Goal: Navigation & Orientation: Find specific page/section

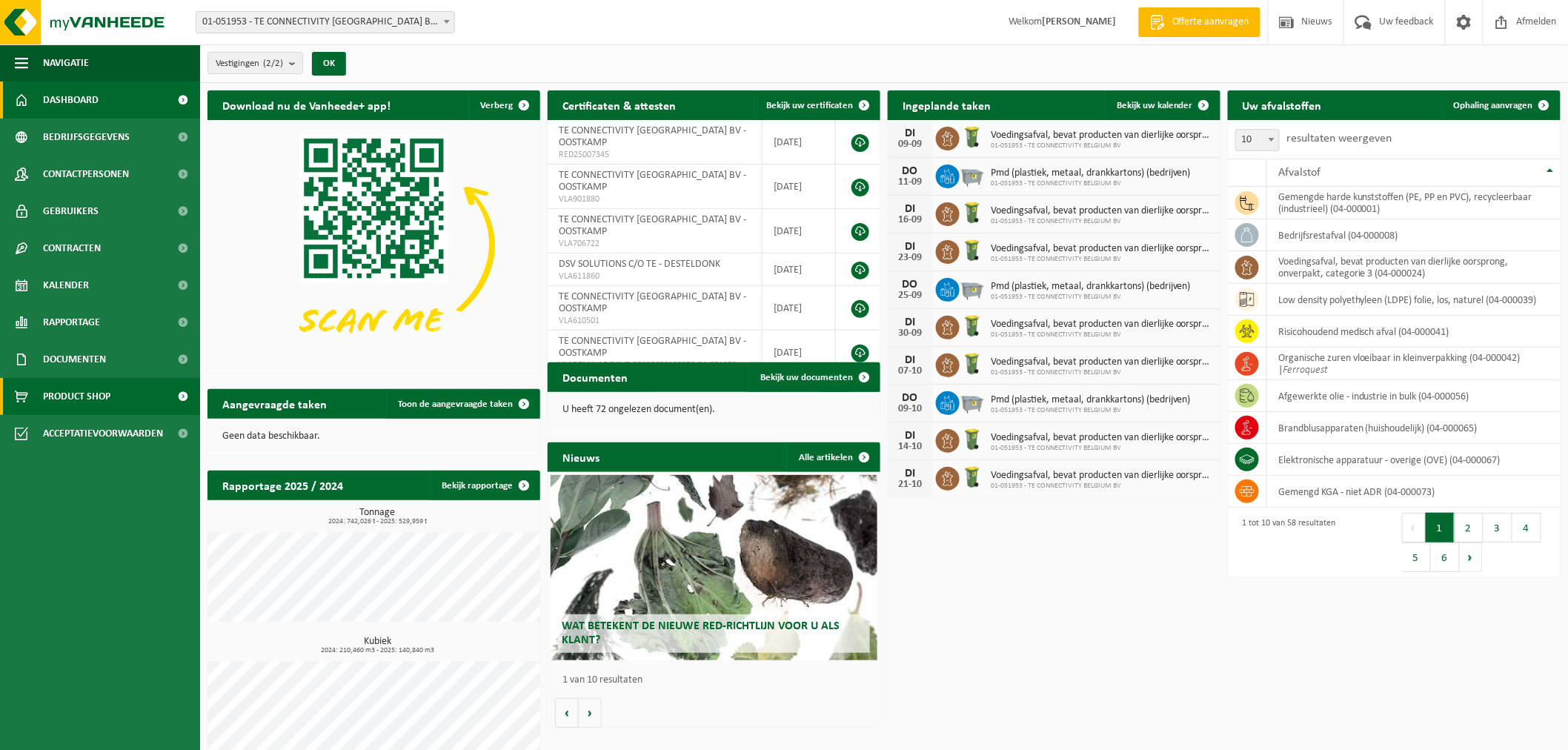
click at [61, 401] on span "Product Shop" at bounding box center [76, 396] width 67 height 37
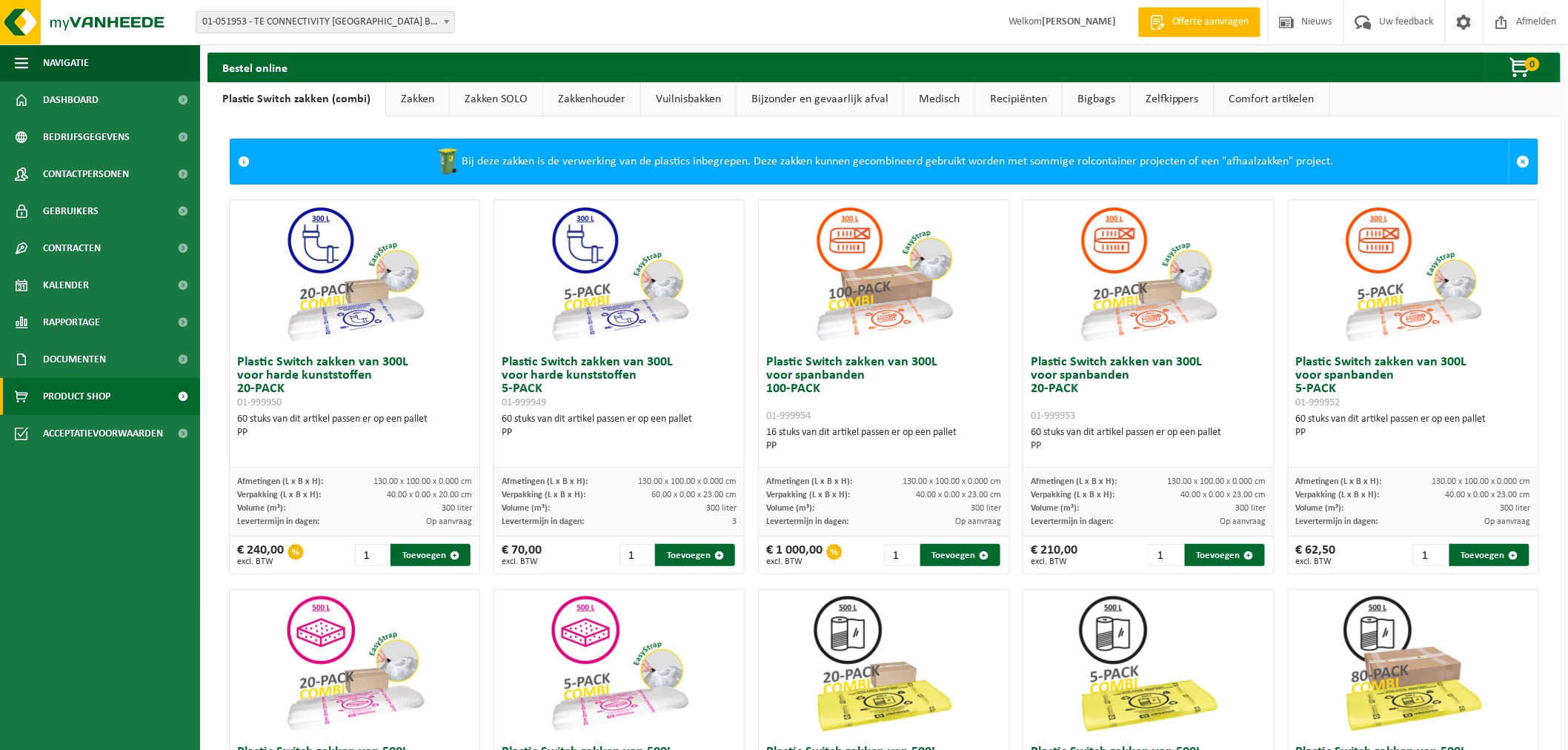
click at [575, 98] on link "Zakkenhouder" at bounding box center [592, 99] width 97 height 34
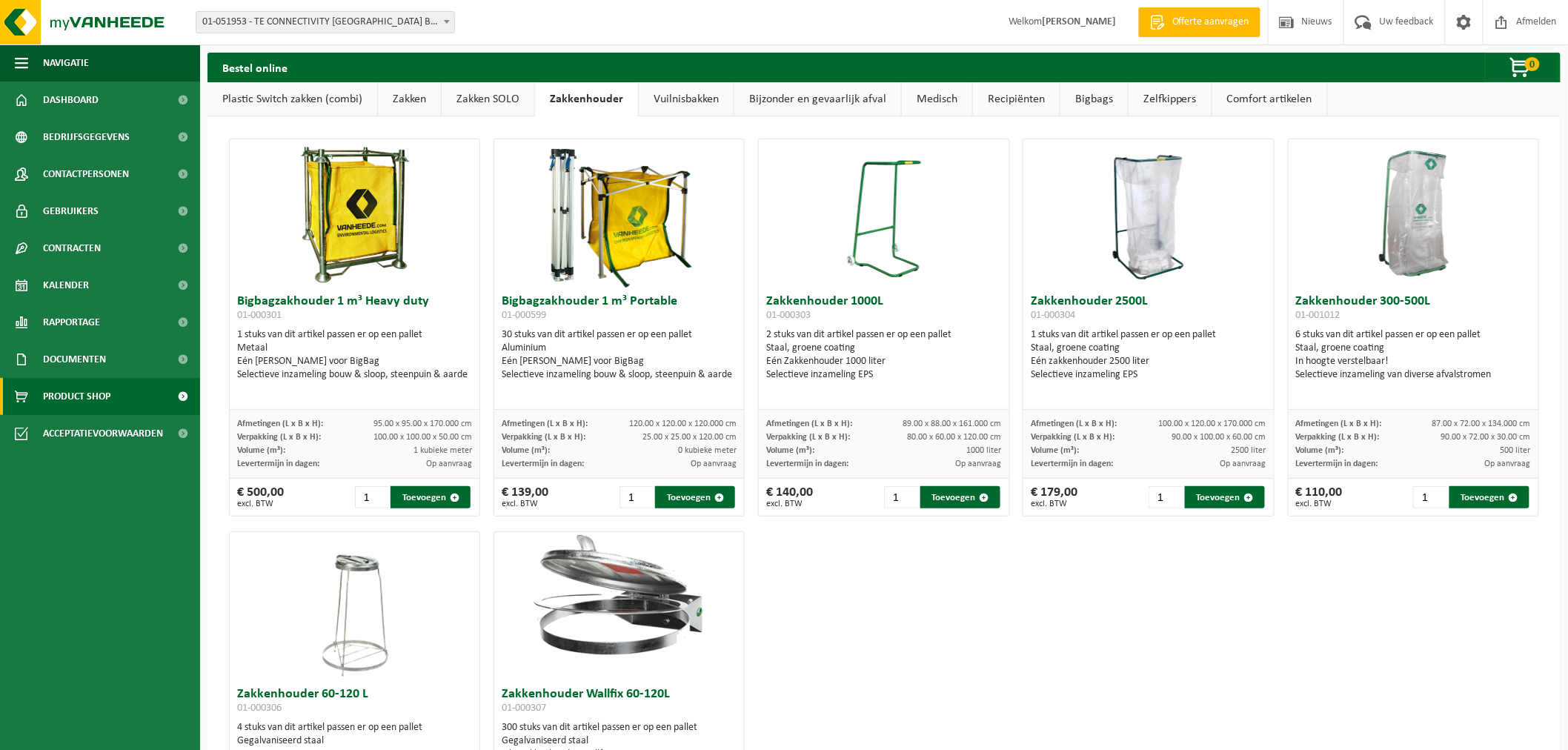
click at [670, 106] on link "Vuilnisbakken" at bounding box center [686, 99] width 95 height 34
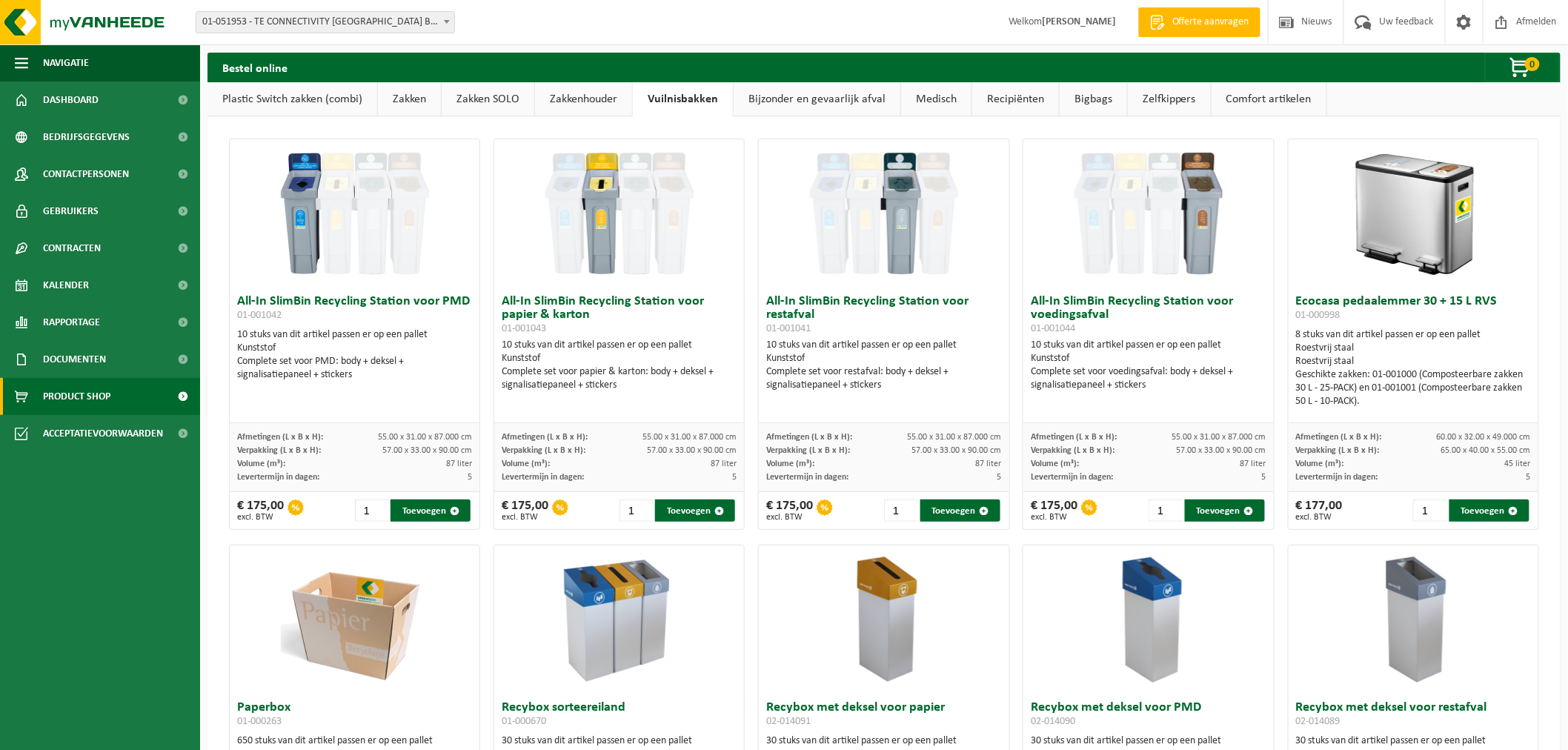
click at [587, 96] on link "Zakkenhouder" at bounding box center [584, 99] width 97 height 34
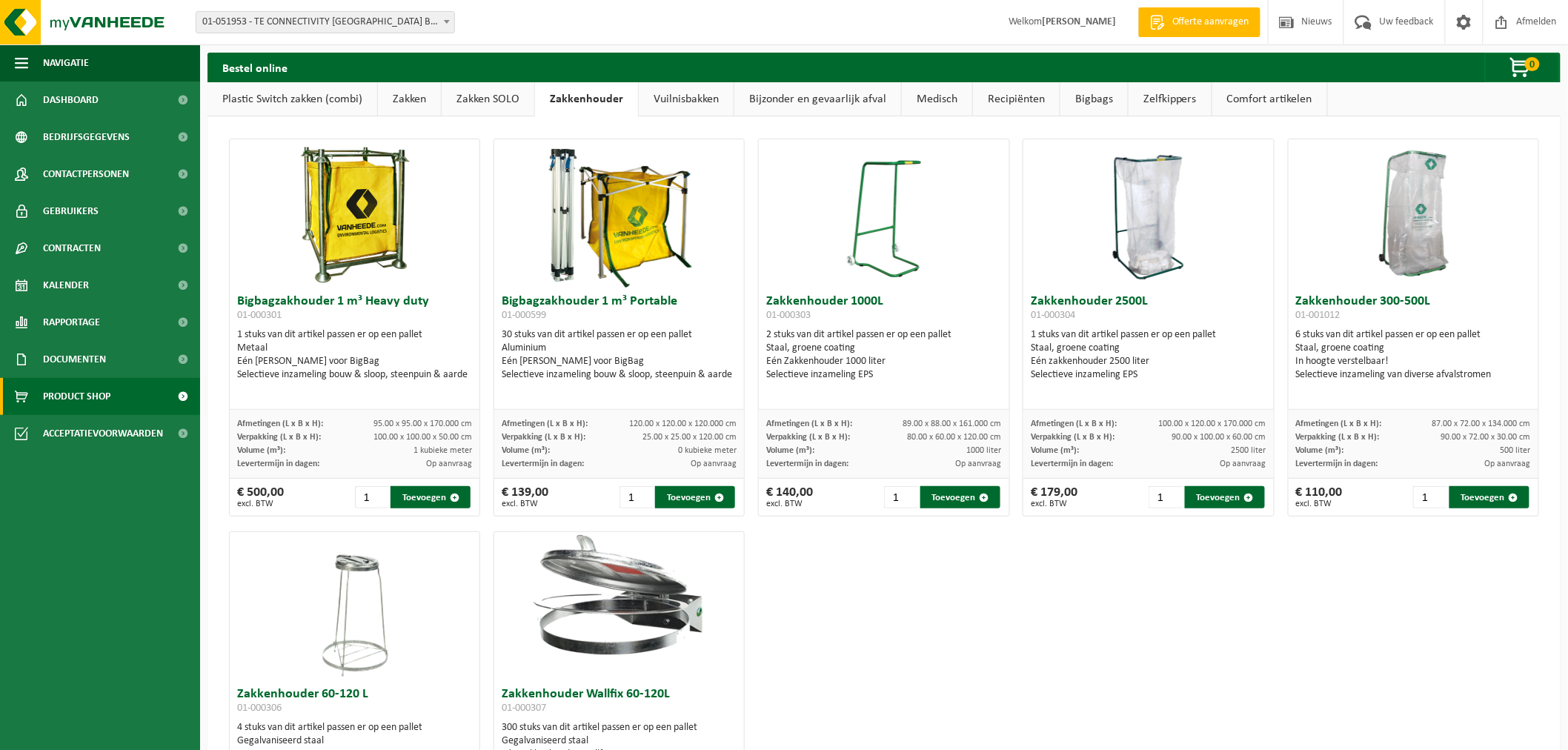
click at [477, 97] on link "Zakken SOLO" at bounding box center [487, 99] width 92 height 34
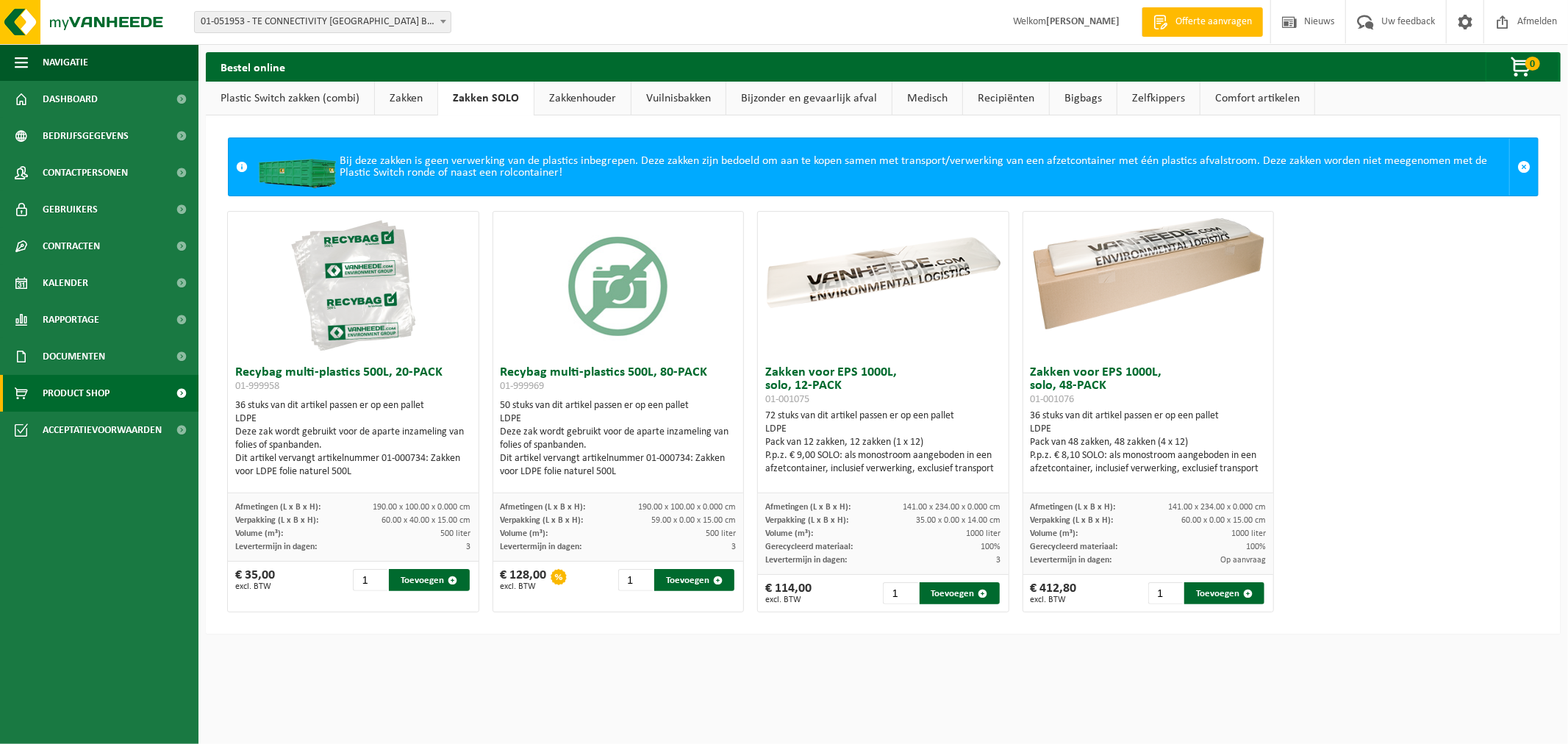
click at [688, 96] on link "Vuilnisbakken" at bounding box center [679, 98] width 94 height 33
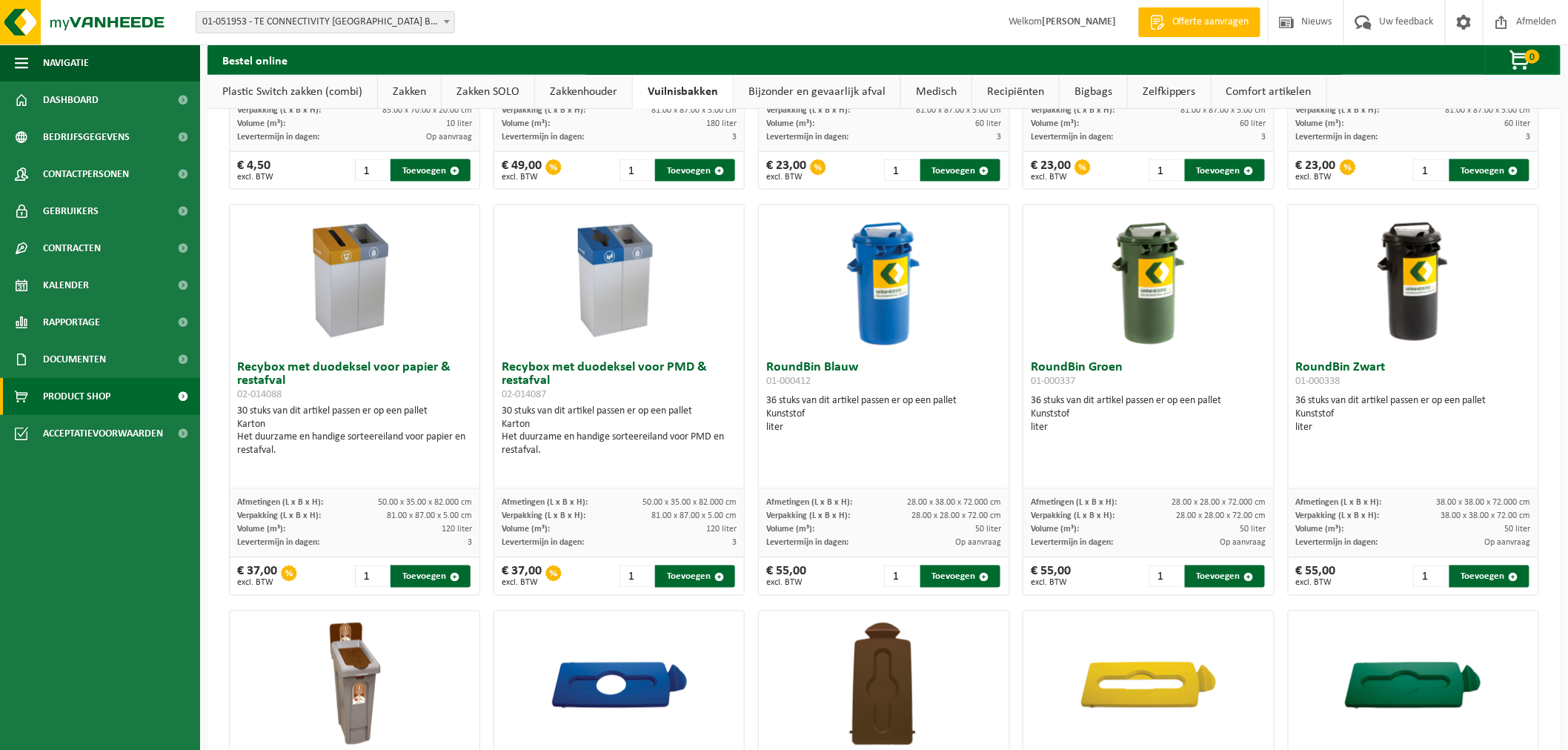
scroll to position [695, 0]
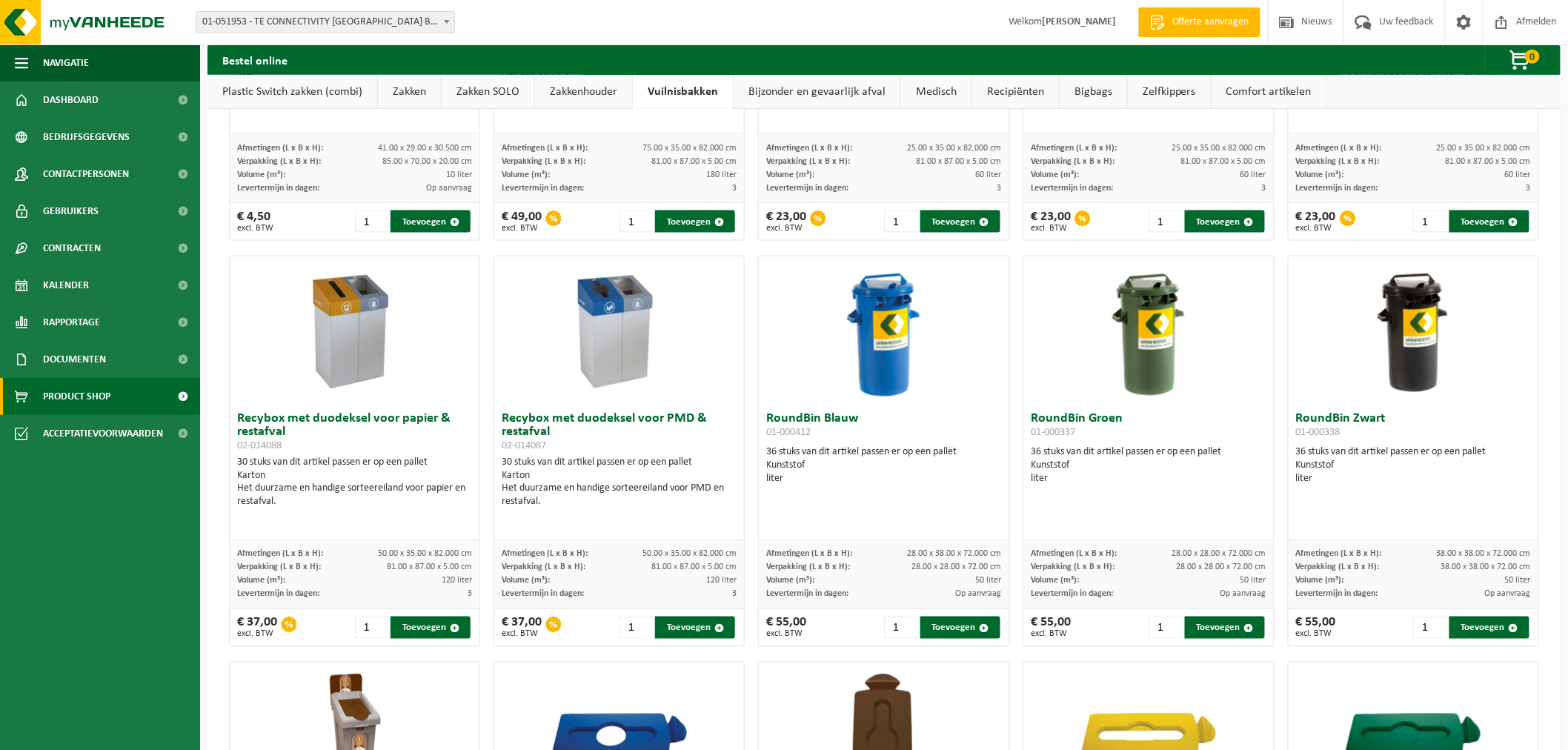
click at [821, 91] on link "Bijzonder en gevaarlijk afval" at bounding box center [817, 91] width 167 height 34
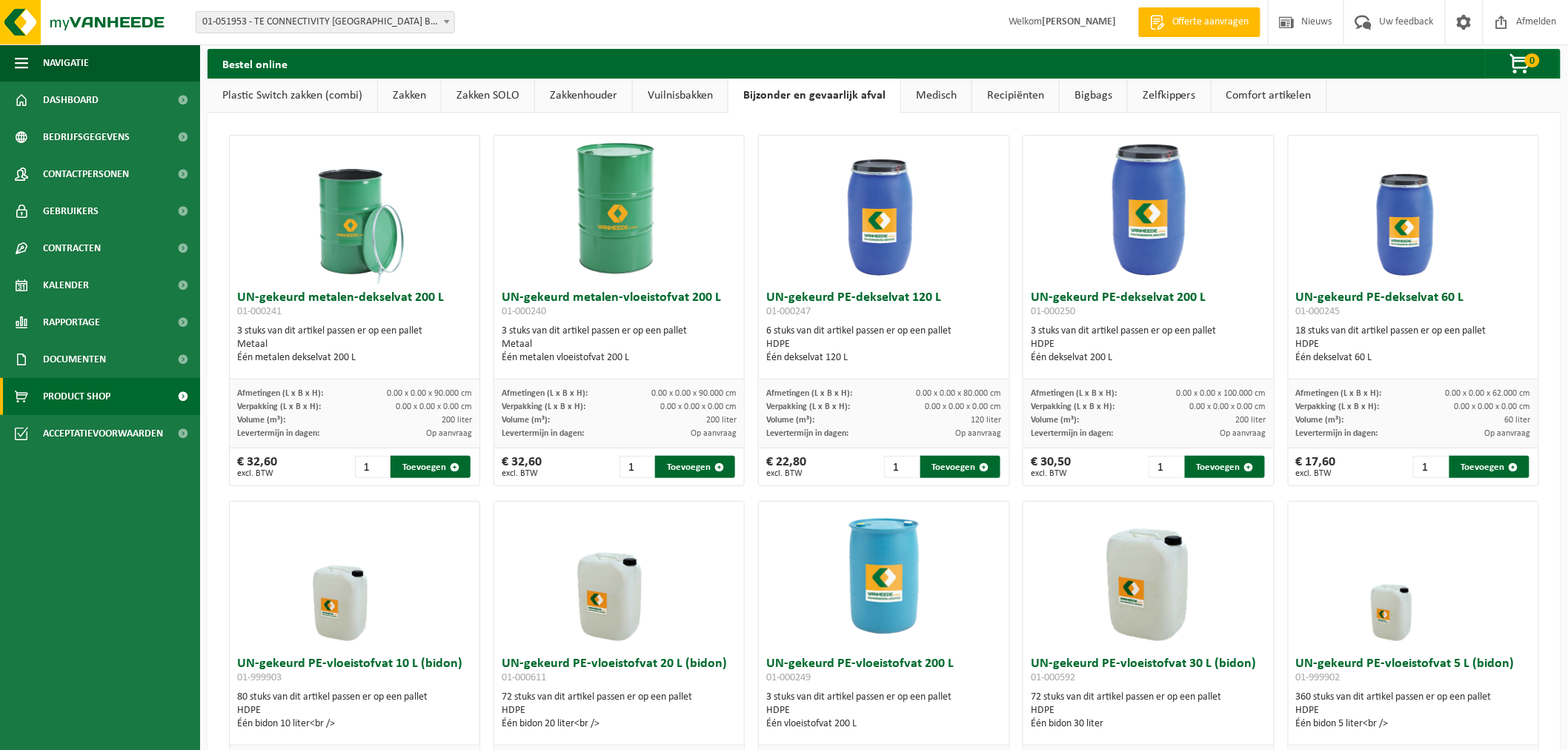
scroll to position [0, 0]
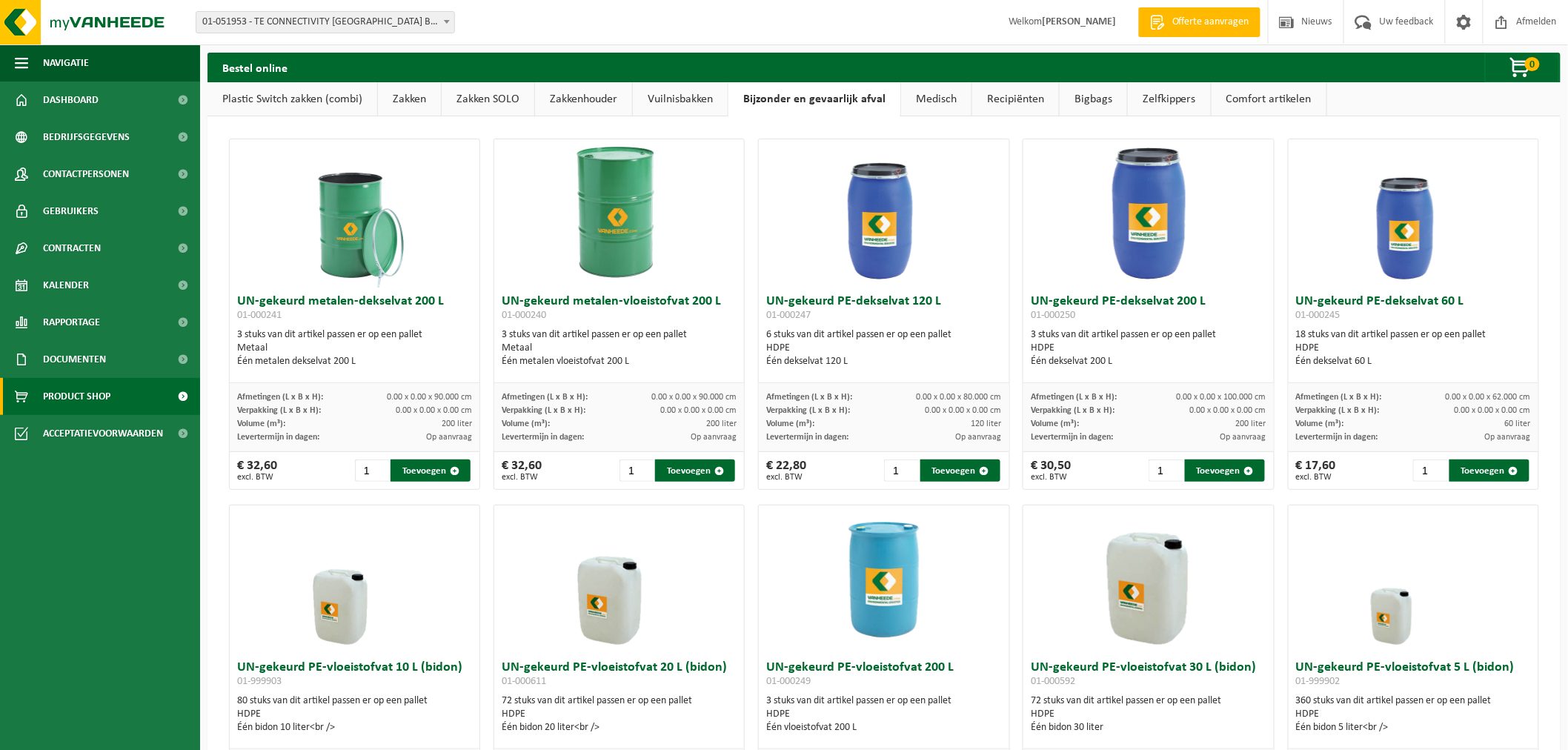
click at [1146, 99] on link "Zelfkippers" at bounding box center [1169, 99] width 83 height 34
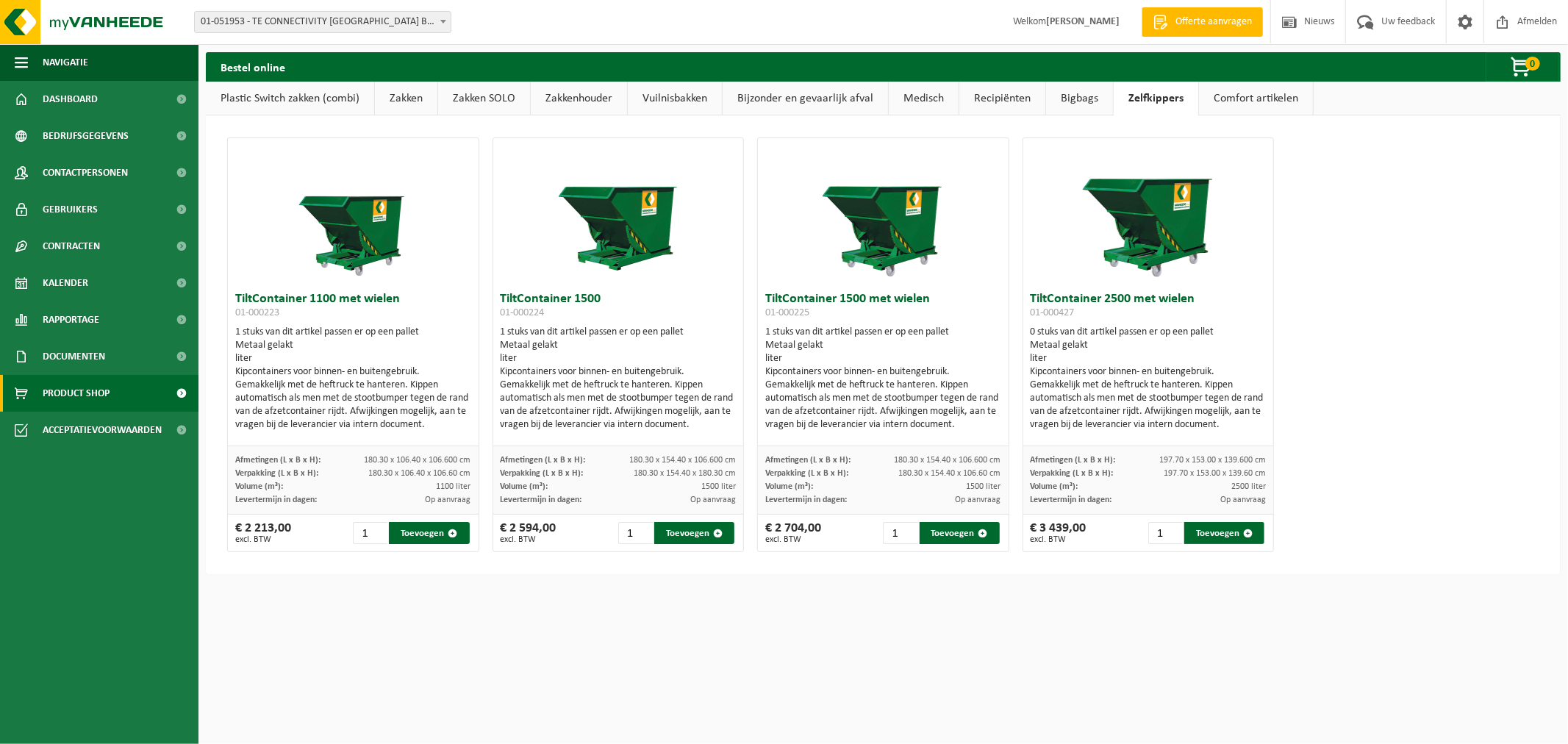
click at [917, 103] on link "Medisch" at bounding box center [924, 98] width 70 height 33
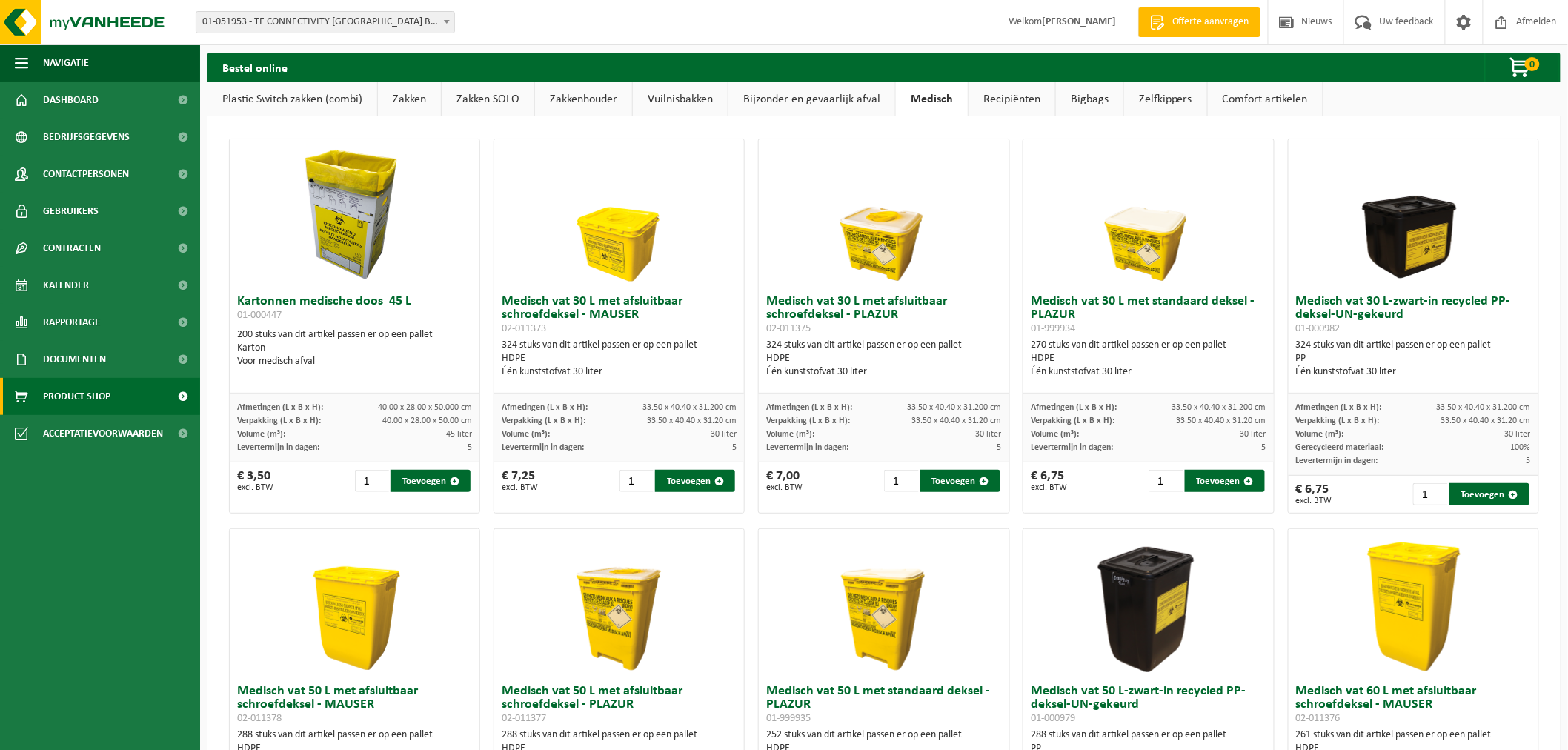
click at [1005, 101] on link "Recipiënten" at bounding box center [1012, 99] width 86 height 34
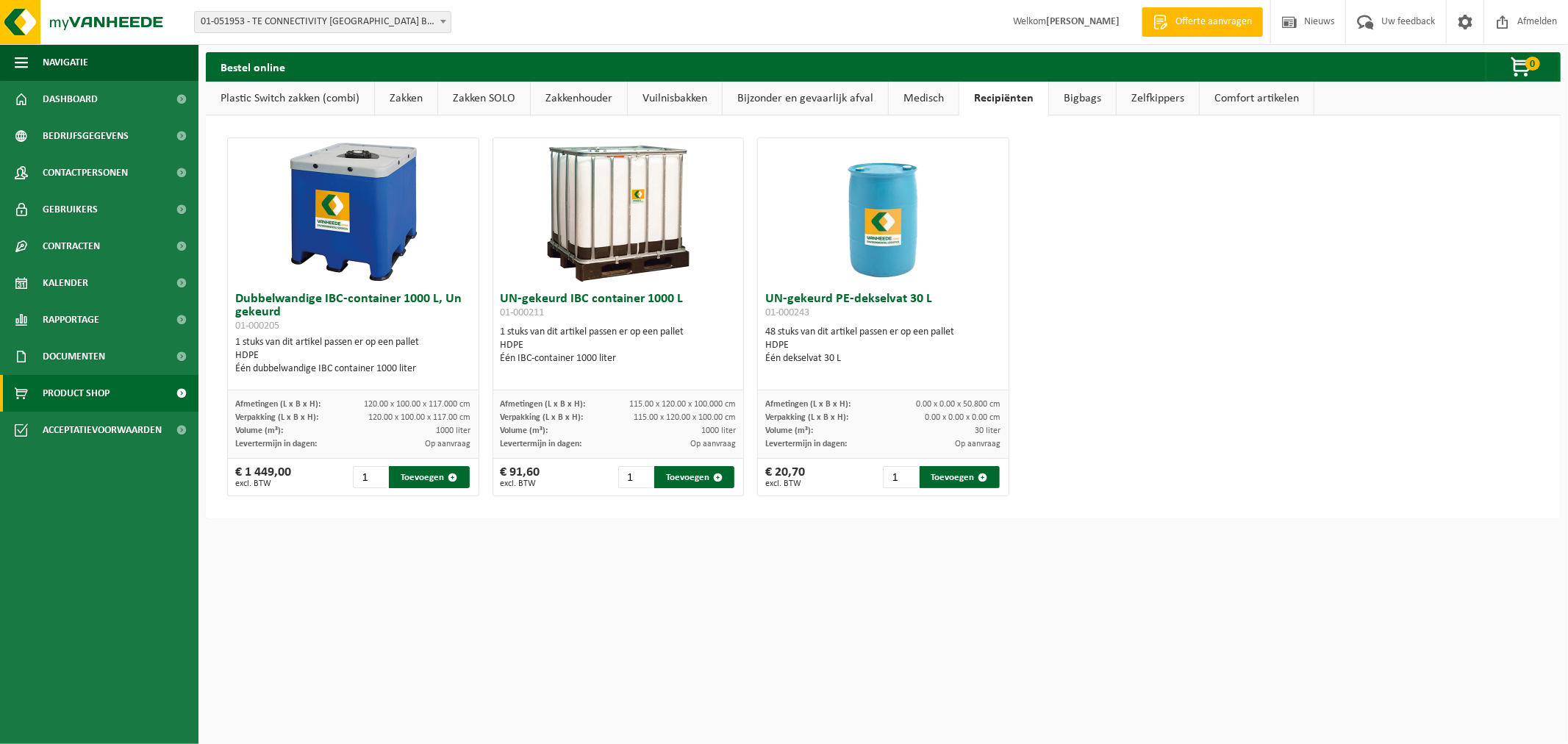
click at [1084, 97] on link "Bigbags" at bounding box center [1082, 98] width 67 height 33
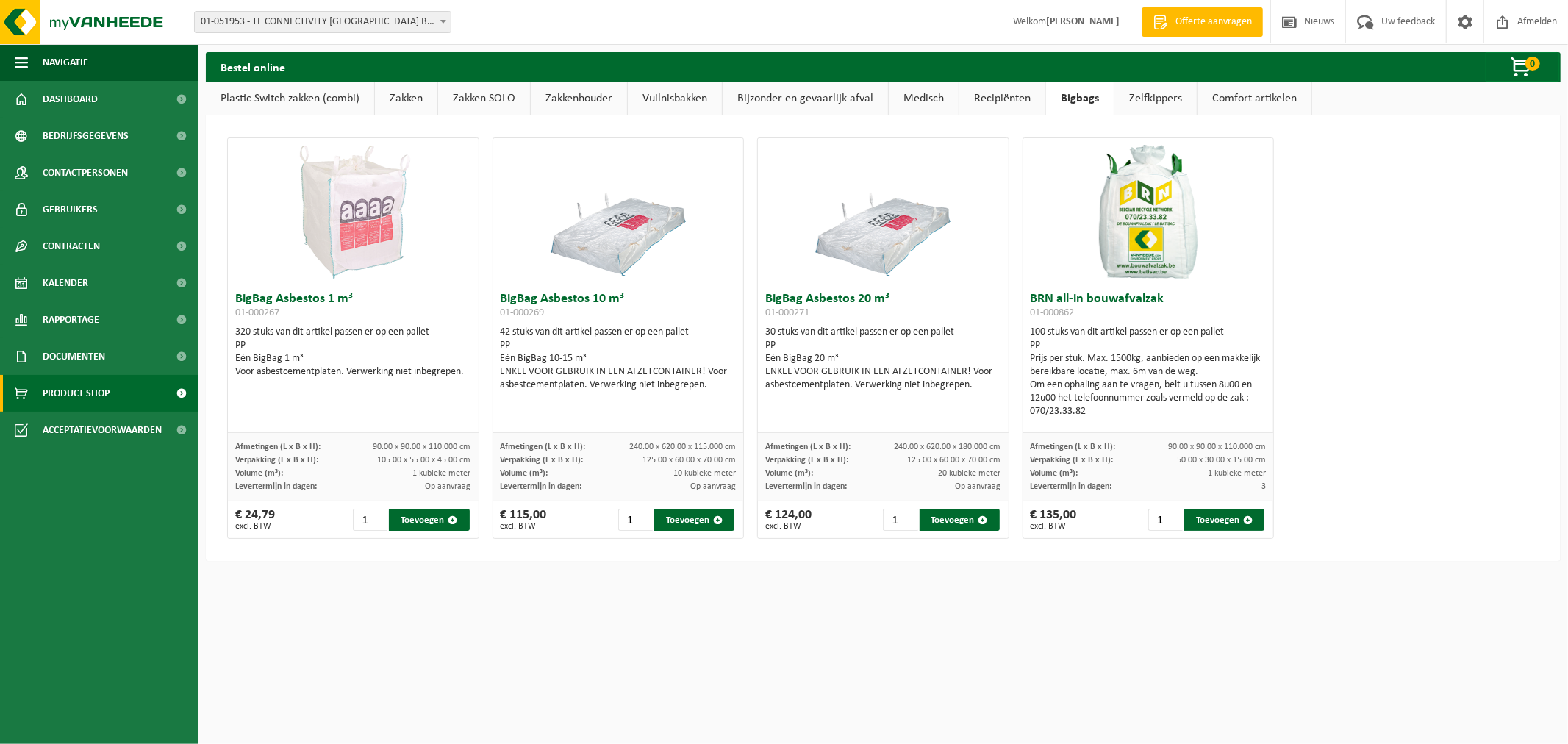
click at [1142, 96] on link "Zelfkippers" at bounding box center [1156, 98] width 83 height 33
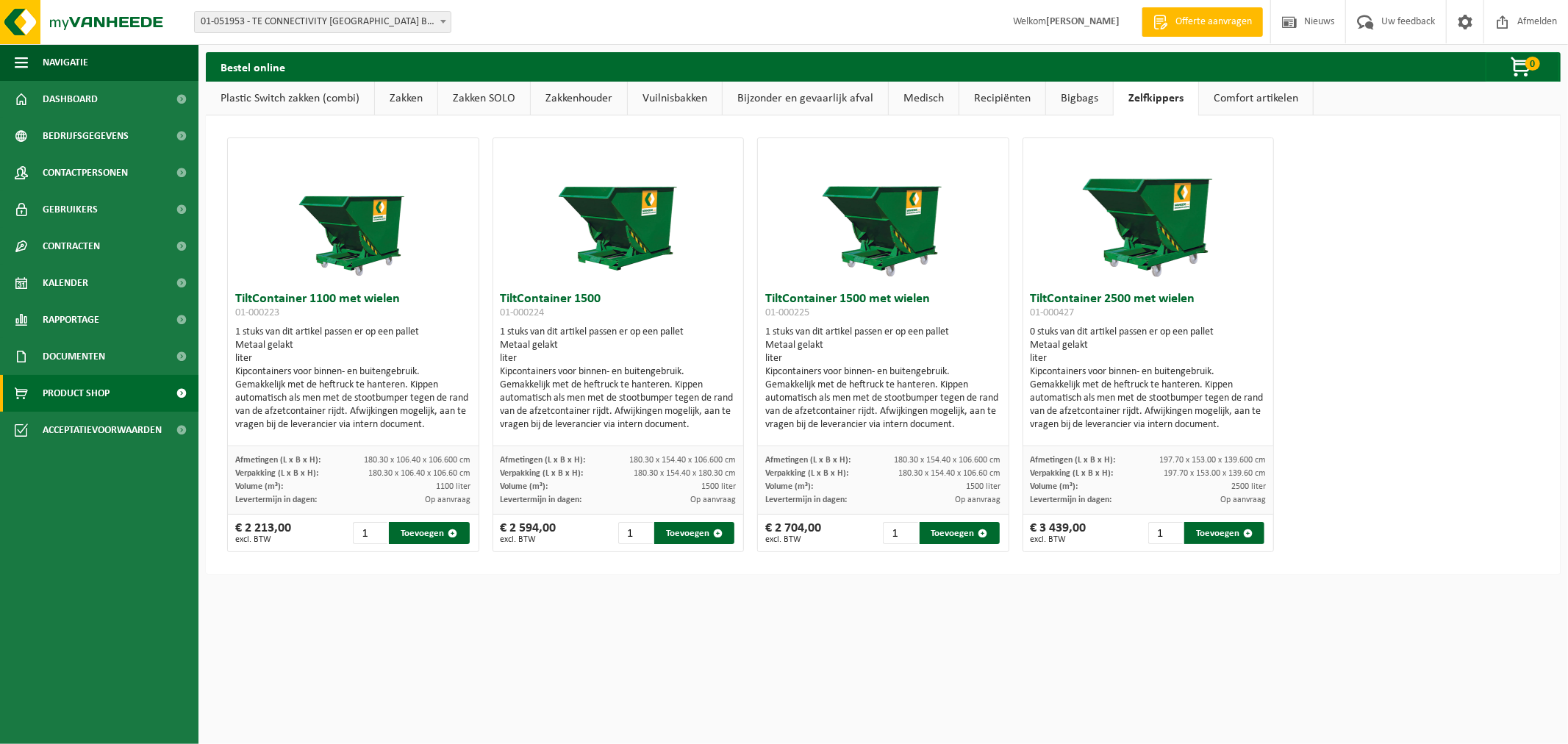
click at [1250, 98] on link "Comfort artikelen" at bounding box center [1256, 98] width 114 height 33
